Goal: Task Accomplishment & Management: Manage account settings

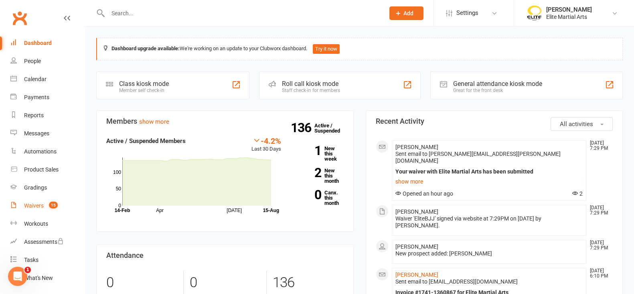
click at [30, 206] on div "Waivers" at bounding box center [34, 205] width 20 height 6
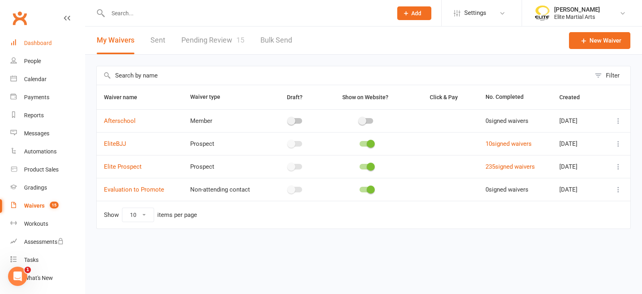
click at [43, 39] on link "Dashboard" at bounding box center [47, 43] width 74 height 18
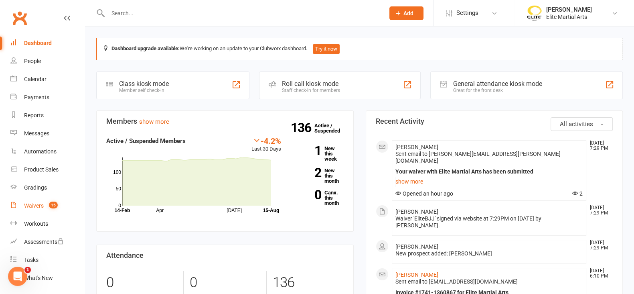
click at [36, 208] on div "Waivers" at bounding box center [34, 205] width 20 height 6
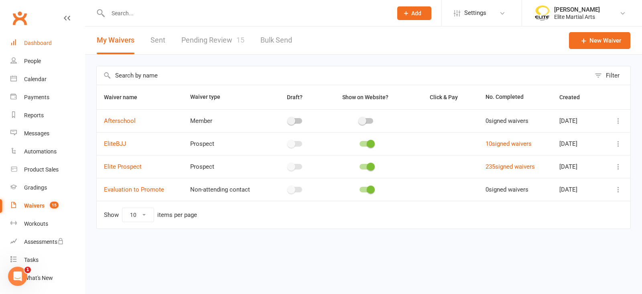
click at [39, 39] on link "Dashboard" at bounding box center [47, 43] width 74 height 18
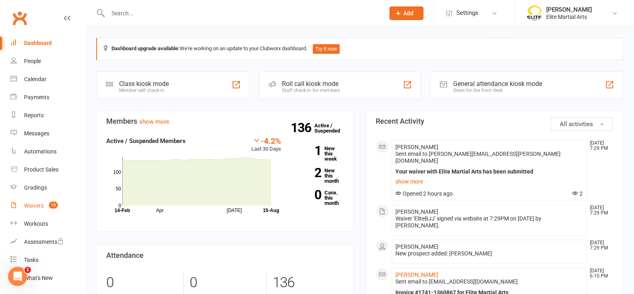
click at [30, 204] on div "Waivers" at bounding box center [34, 205] width 20 height 6
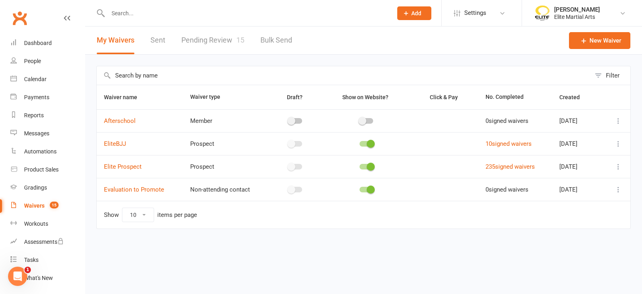
click at [219, 39] on link "Pending Review 15" at bounding box center [212, 40] width 63 height 28
select select "100"
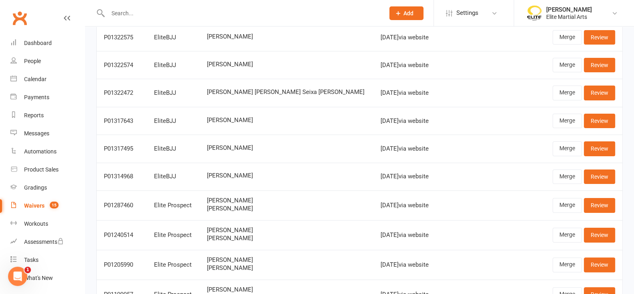
scroll to position [227, 0]
